Goal: Information Seeking & Learning: Learn about a topic

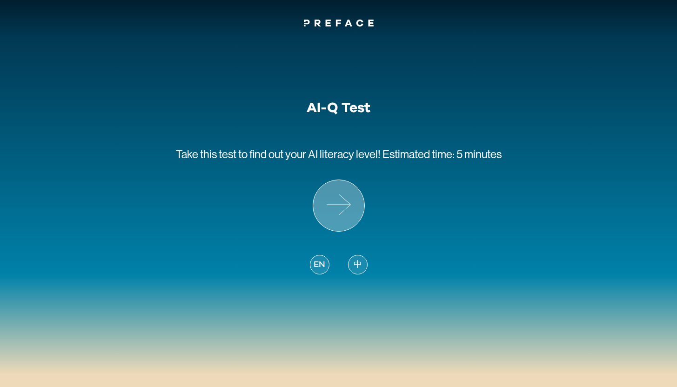
click at [347, 202] on icon at bounding box center [345, 204] width 12 height 20
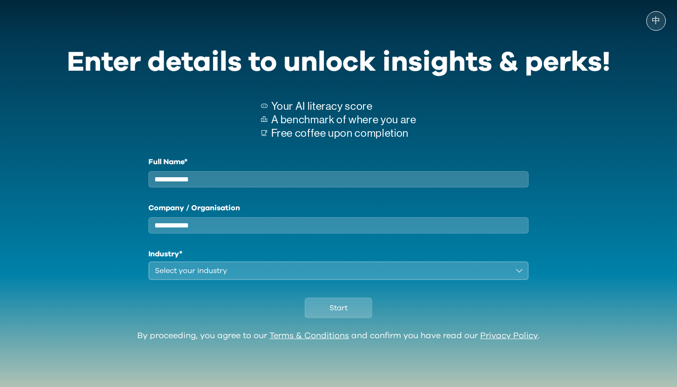
click at [326, 179] on input "Full Name*" at bounding box center [338, 179] width 381 height 16
type input "*"
type input "**********"
click at [237, 227] on input "Company / Organisation" at bounding box center [338, 225] width 381 height 16
type input "*****"
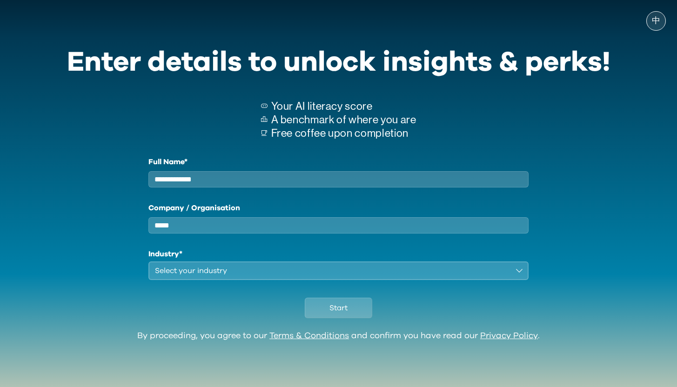
click at [236, 276] on div "Select your industry" at bounding box center [332, 270] width 354 height 11
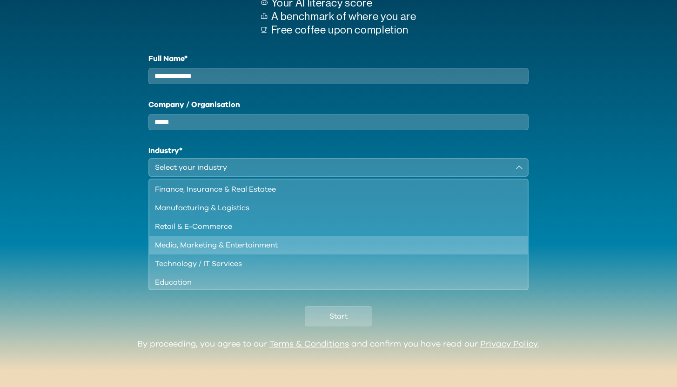
scroll to position [20, 0]
click at [272, 244] on div "Media, Marketing & Entertainment" at bounding box center [333, 245] width 356 height 11
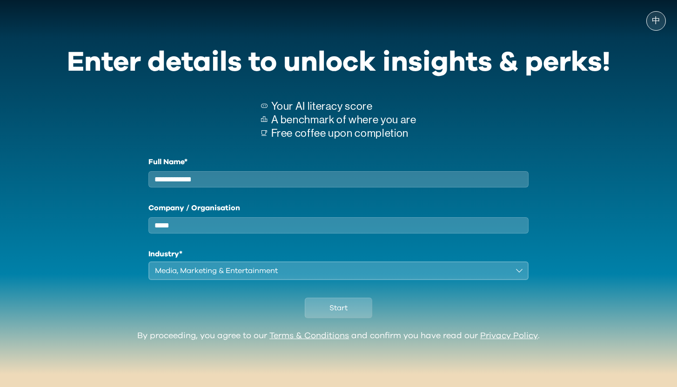
scroll to position [0, 0]
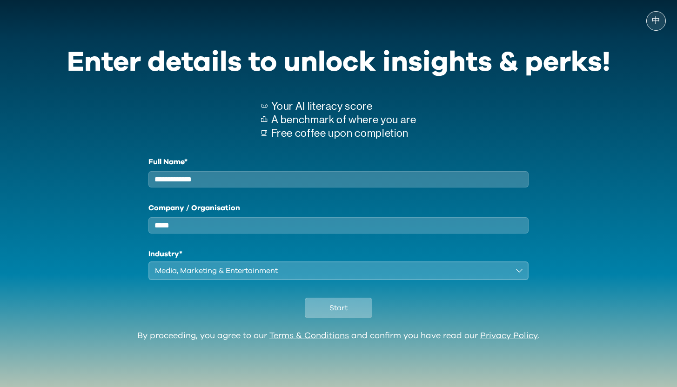
click at [334, 314] on span "Start" at bounding box center [338, 307] width 18 height 11
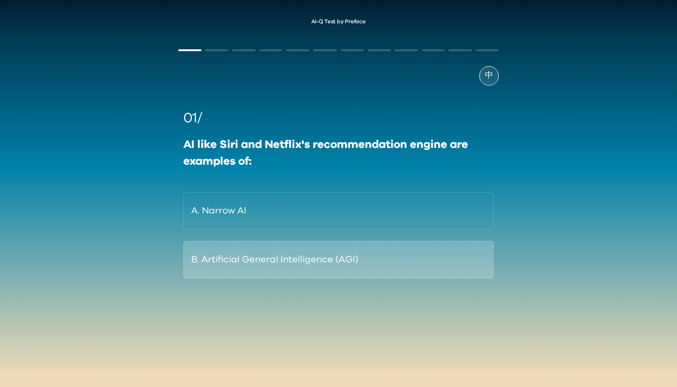
click at [313, 258] on button "B. Artificial General Intelligence (AGI)" at bounding box center [338, 260] width 310 height 38
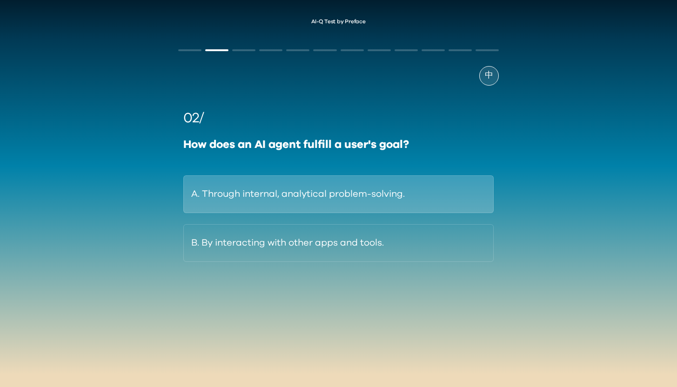
click at [457, 203] on button "A. Through internal, analytical problem-solving." at bounding box center [338, 194] width 310 height 38
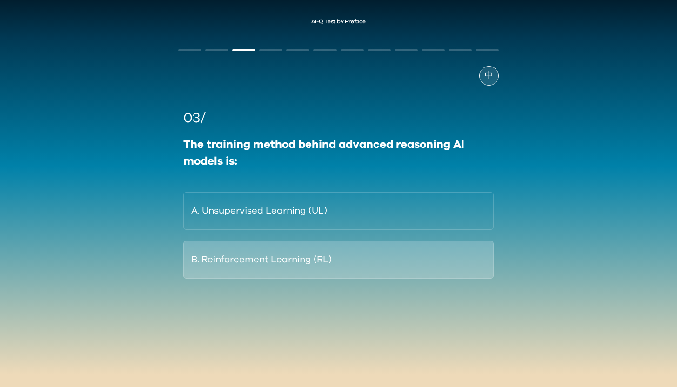
click at [384, 250] on button "B. Reinforcement Learning (RL)" at bounding box center [338, 260] width 310 height 38
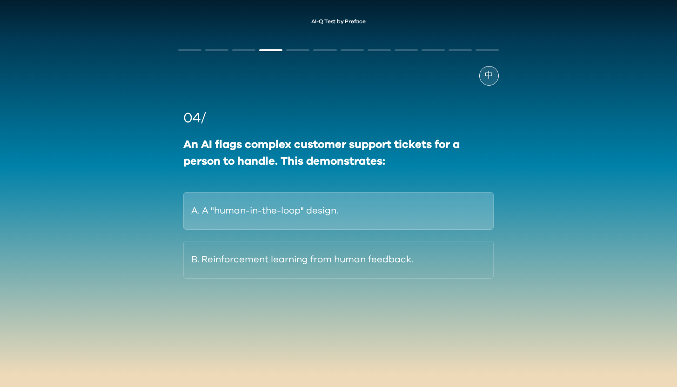
click at [348, 218] on button "A. A "human-in-the-loop" design." at bounding box center [338, 211] width 310 height 38
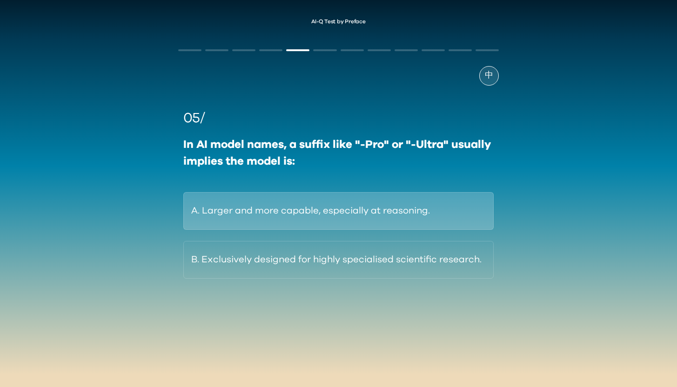
click at [371, 212] on button "A. Larger and more capable, especially at reasoning." at bounding box center [338, 211] width 310 height 38
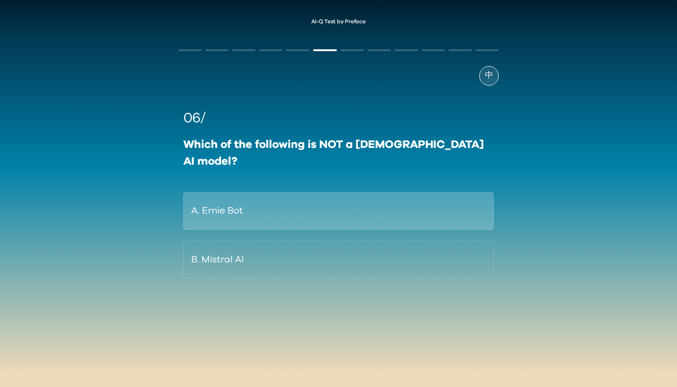
click at [372, 195] on button "A. Ernie Bot" at bounding box center [338, 211] width 310 height 38
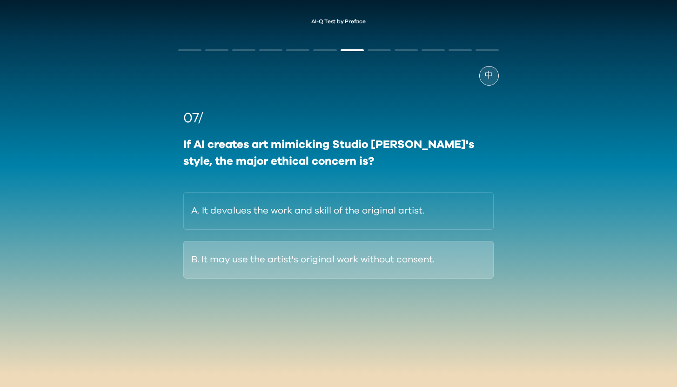
click at [461, 257] on button "B. It may use the artist's original work without consent." at bounding box center [338, 260] width 310 height 38
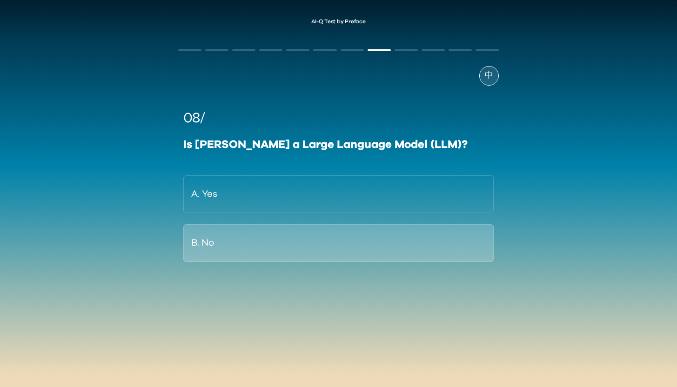
click at [418, 240] on button "B. No" at bounding box center [338, 243] width 310 height 38
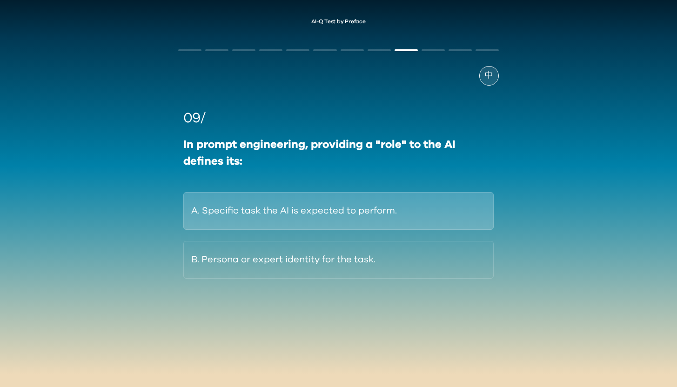
click at [417, 201] on button "A. Specific task the AI is expected to perform." at bounding box center [338, 211] width 310 height 38
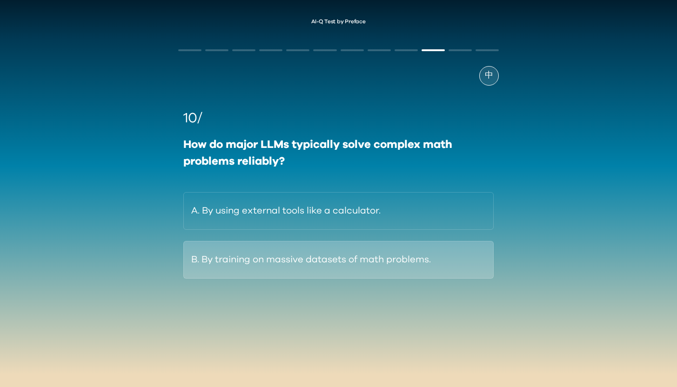
click at [388, 267] on button "B. By training on massive datasets of math problems." at bounding box center [338, 260] width 310 height 38
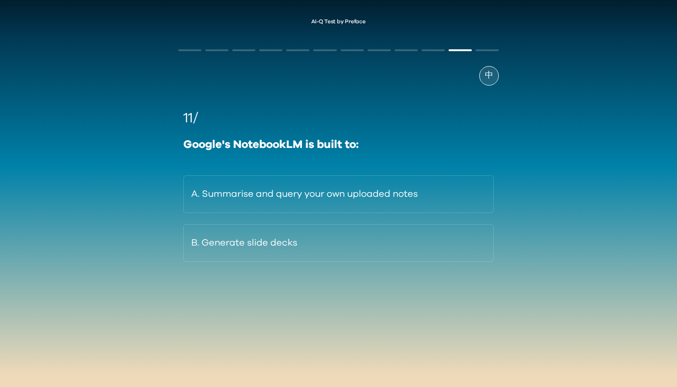
click at [488, 80] on span "中" at bounding box center [489, 75] width 8 height 13
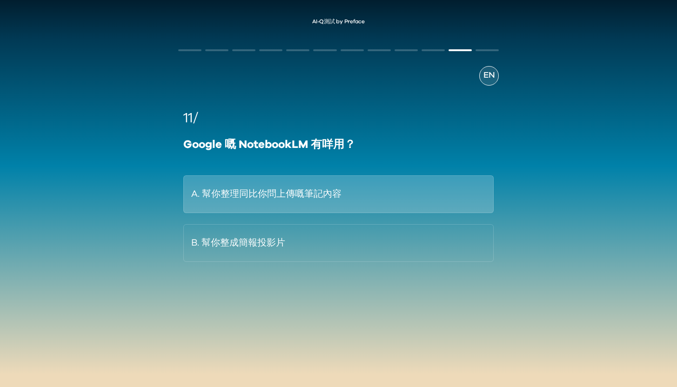
click at [349, 195] on button "A. 幫你整理同比你問上傳嘅筆記內容" at bounding box center [338, 194] width 310 height 38
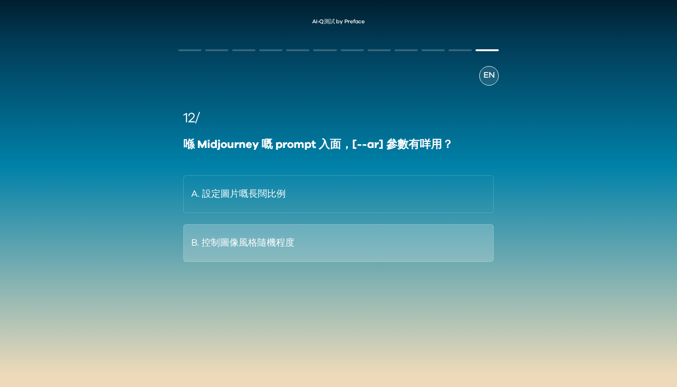
click at [369, 237] on button "B. 控制圖像風格隨機程度" at bounding box center [338, 243] width 310 height 38
